Goal: Transaction & Acquisition: Purchase product/service

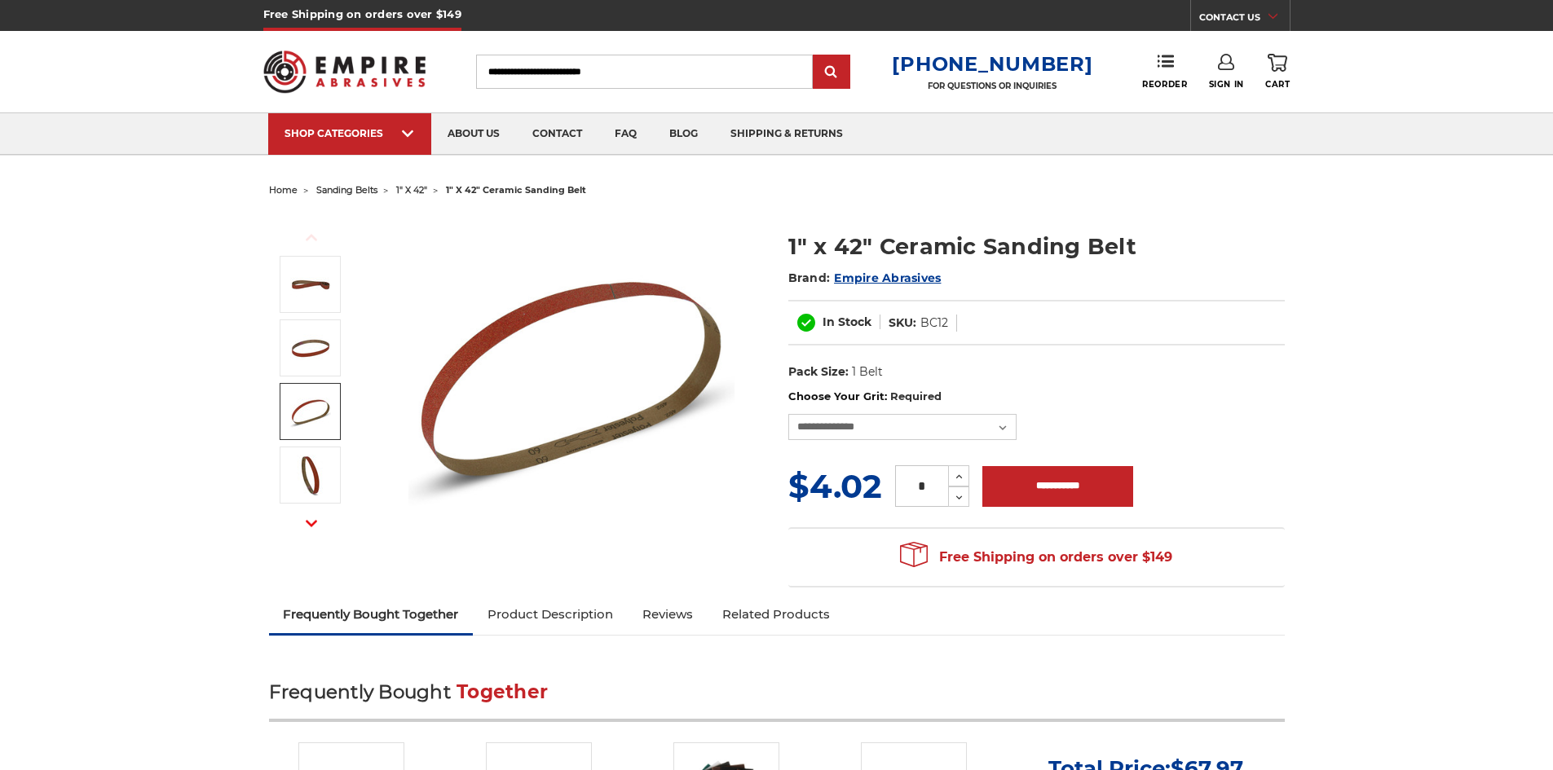
click at [315, 422] on img at bounding box center [310, 411] width 41 height 41
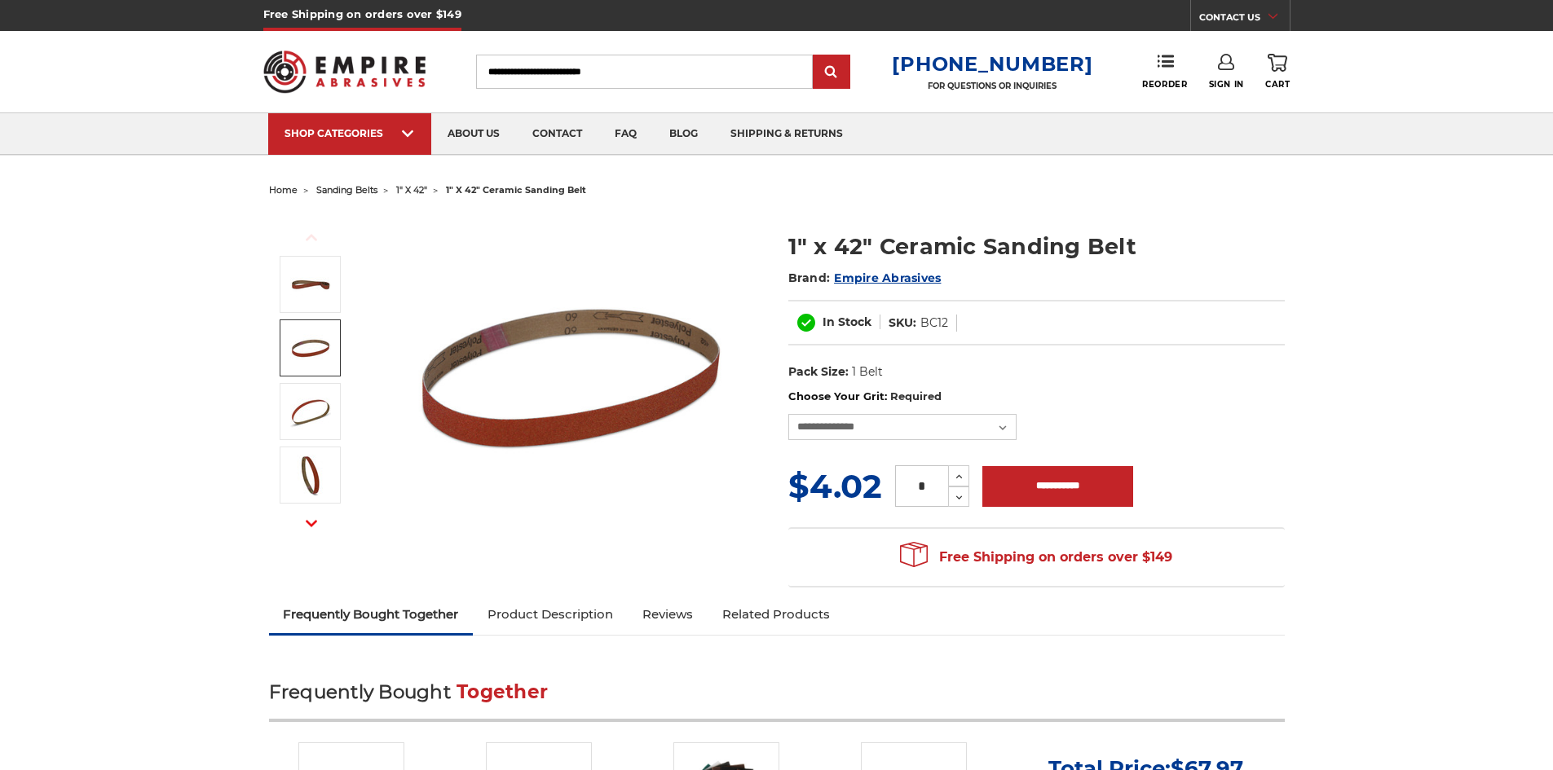
click at [317, 348] on img at bounding box center [310, 348] width 41 height 41
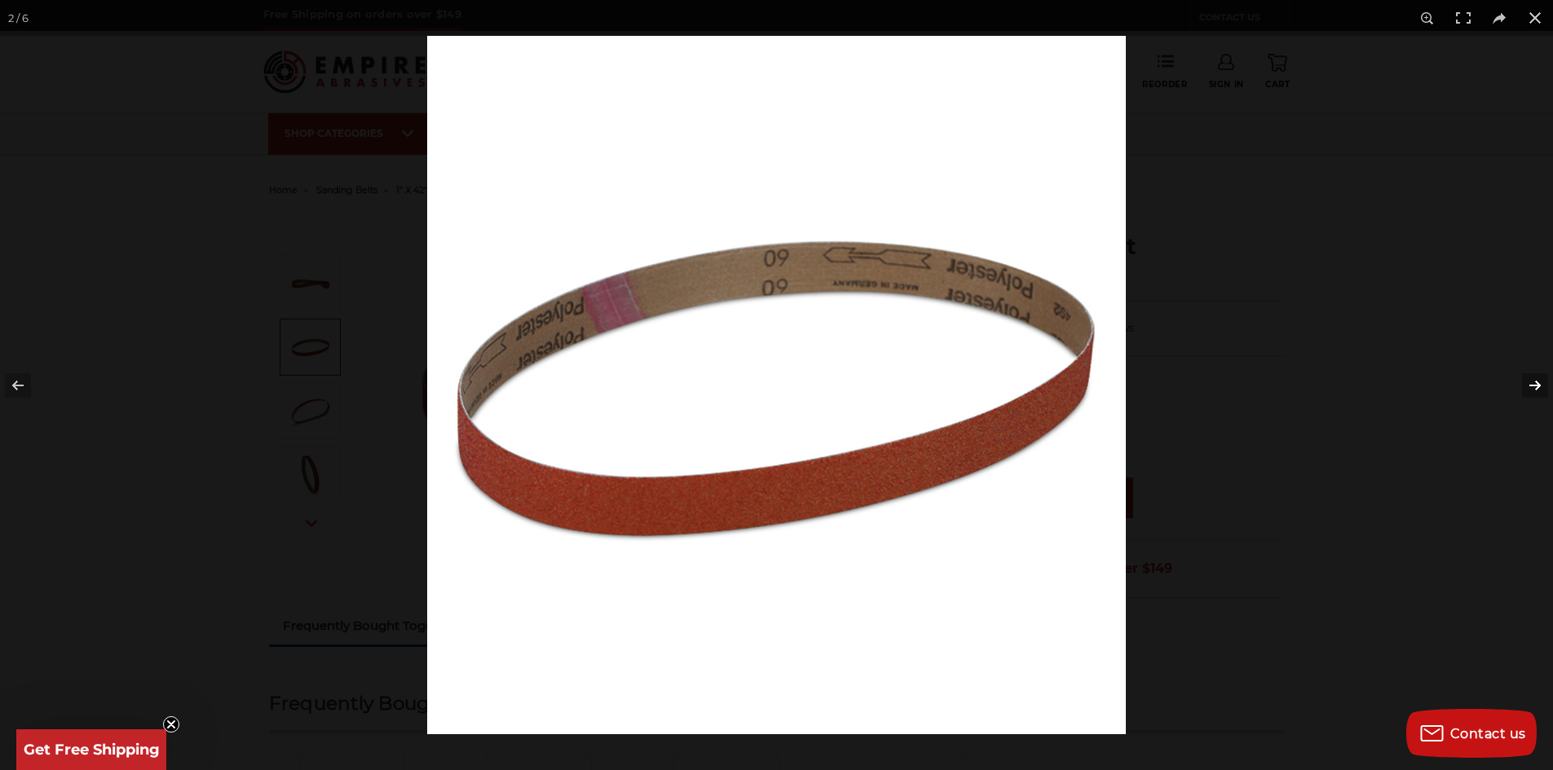
click at [1539, 383] on button at bounding box center [1524, 386] width 57 height 82
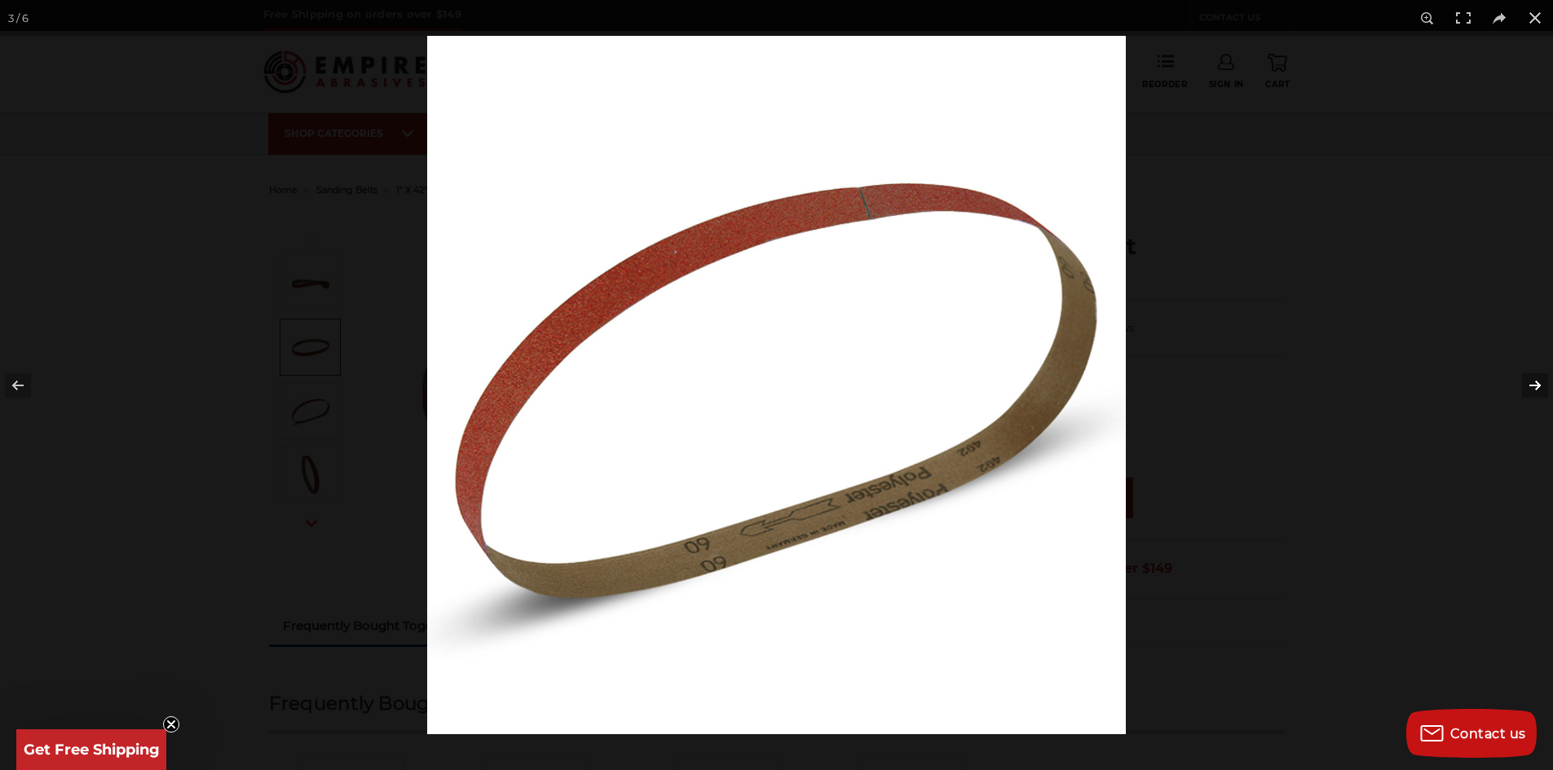
click at [1538, 384] on button at bounding box center [1524, 386] width 57 height 82
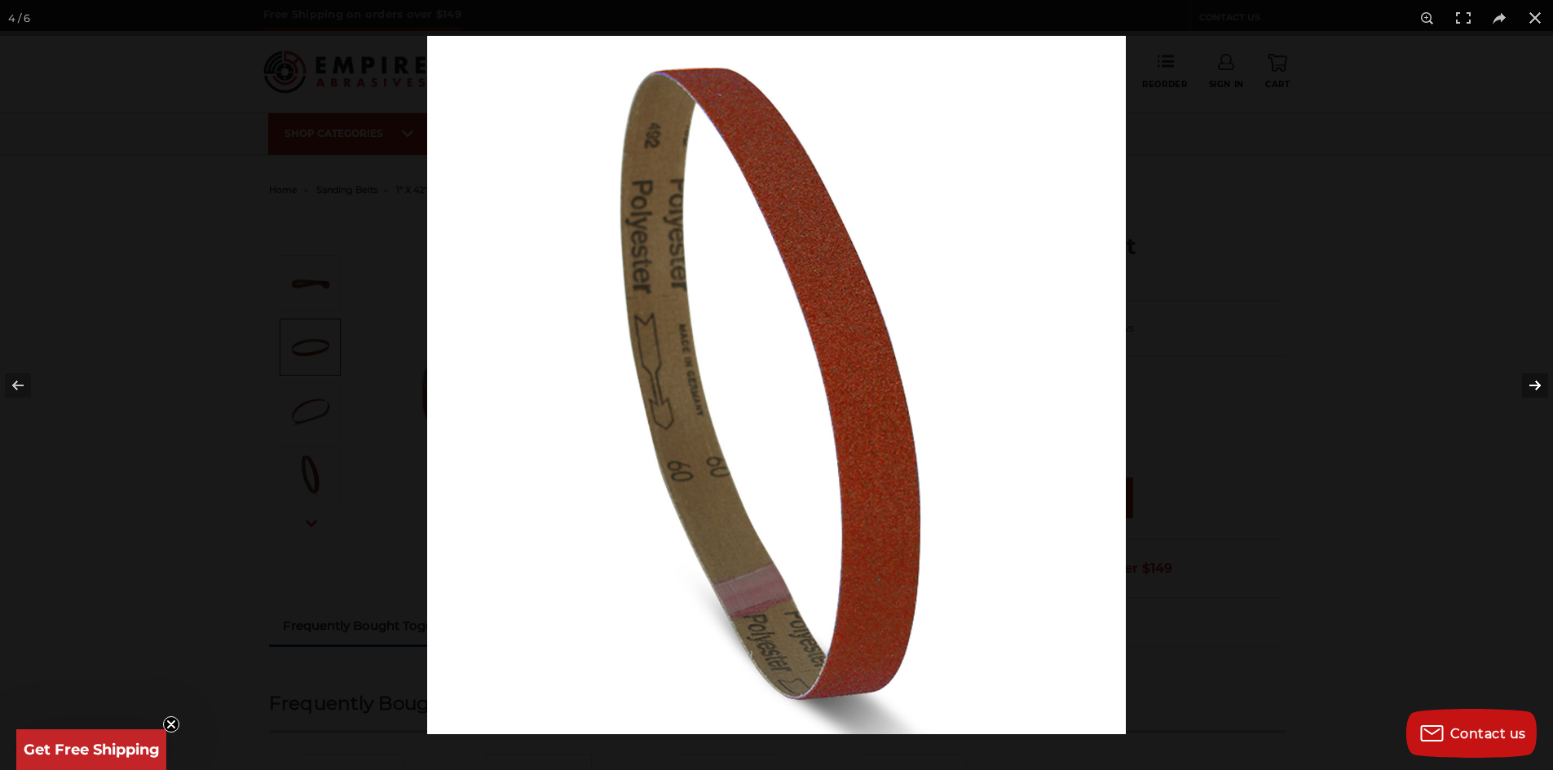
click at [1536, 386] on button at bounding box center [1524, 386] width 57 height 82
